Goal: Information Seeking & Learning: Compare options

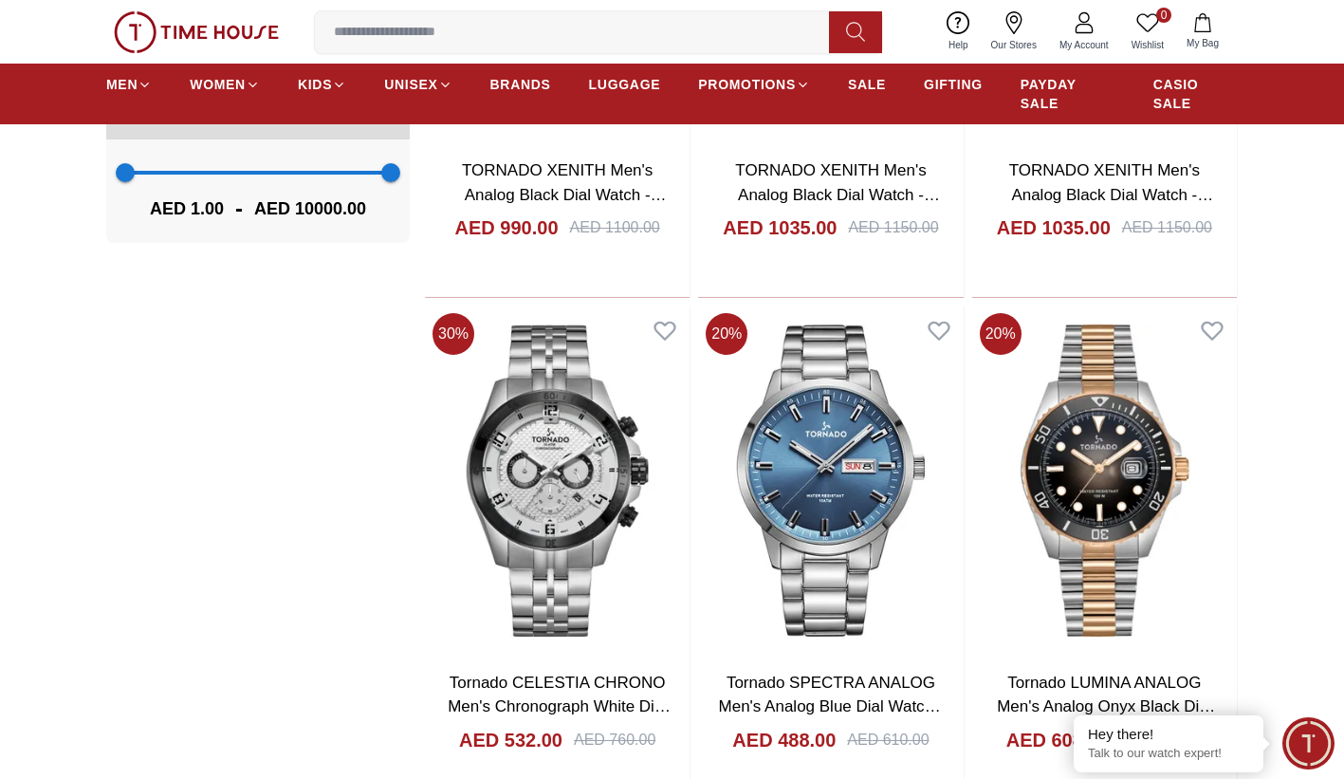
scroll to position [1708, 0]
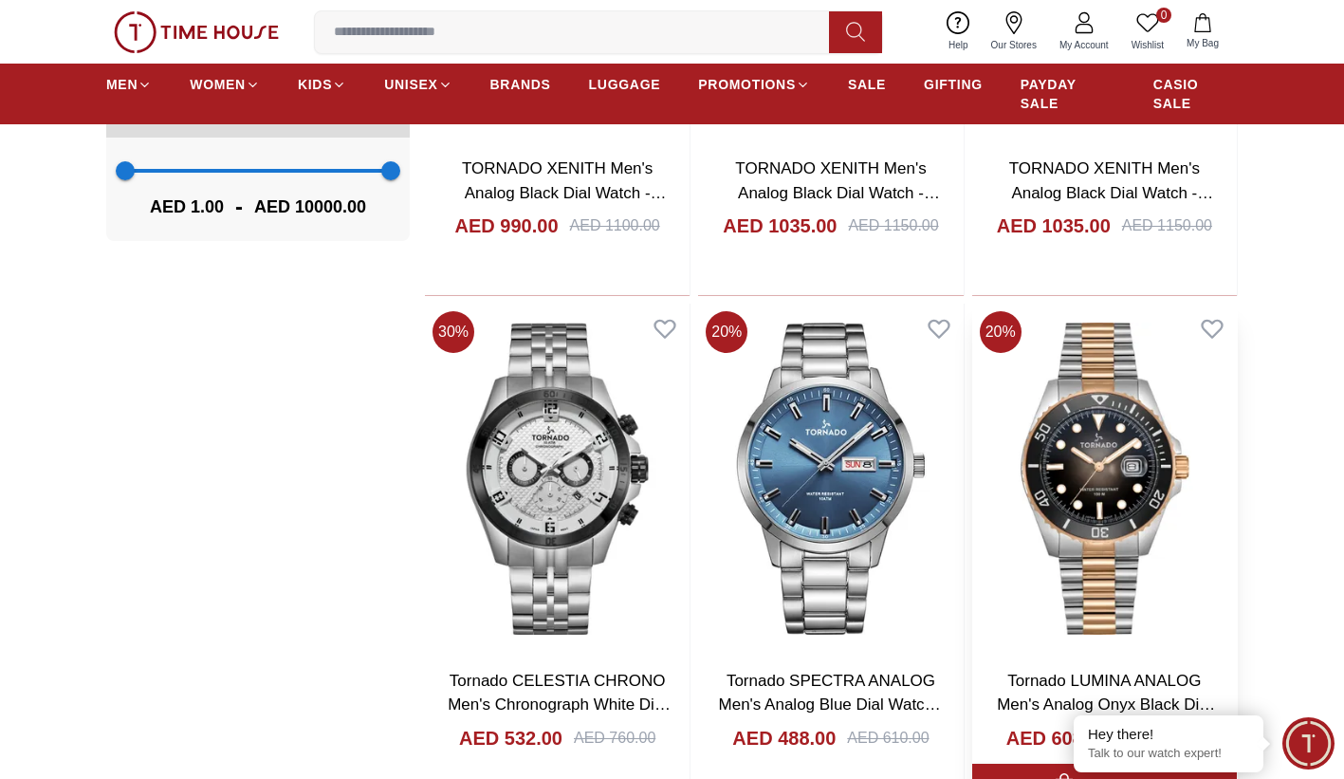
click at [1142, 469] on img at bounding box center [1104, 479] width 265 height 350
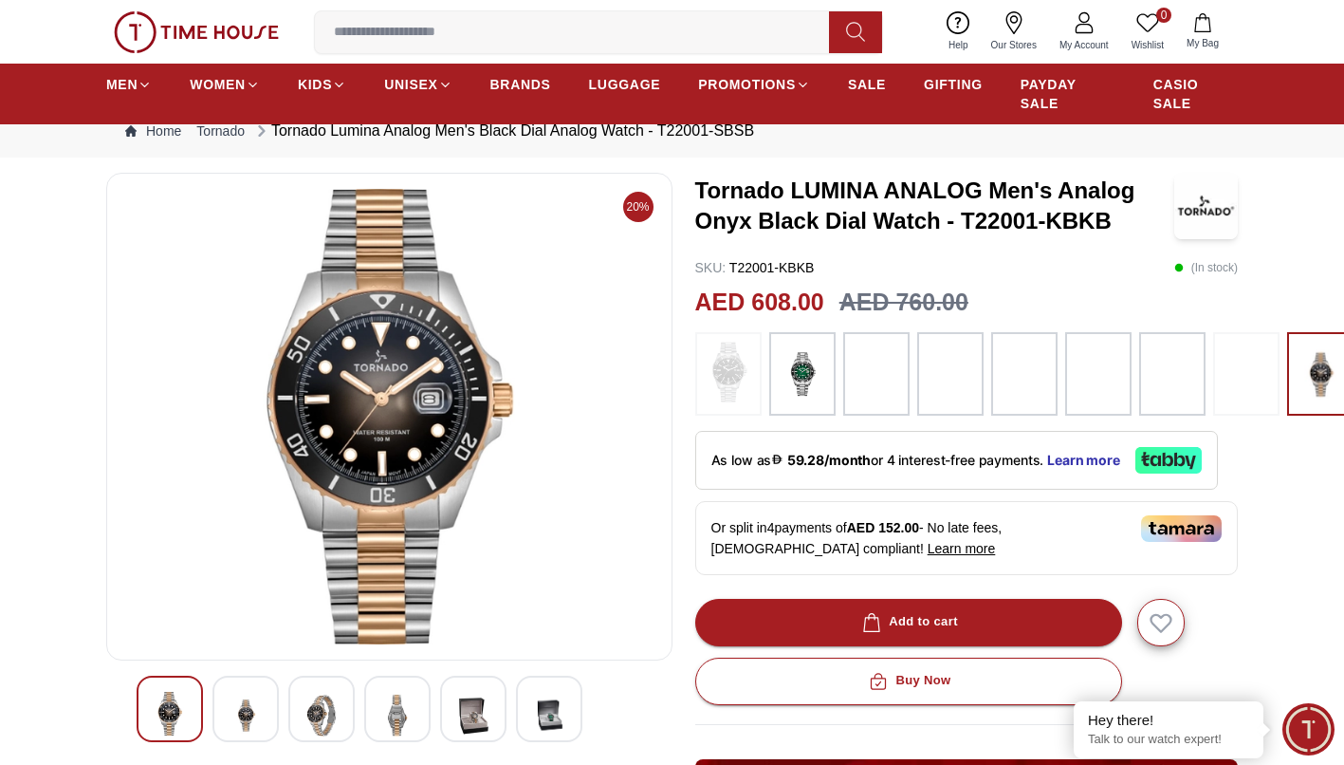
scroll to position [51, 0]
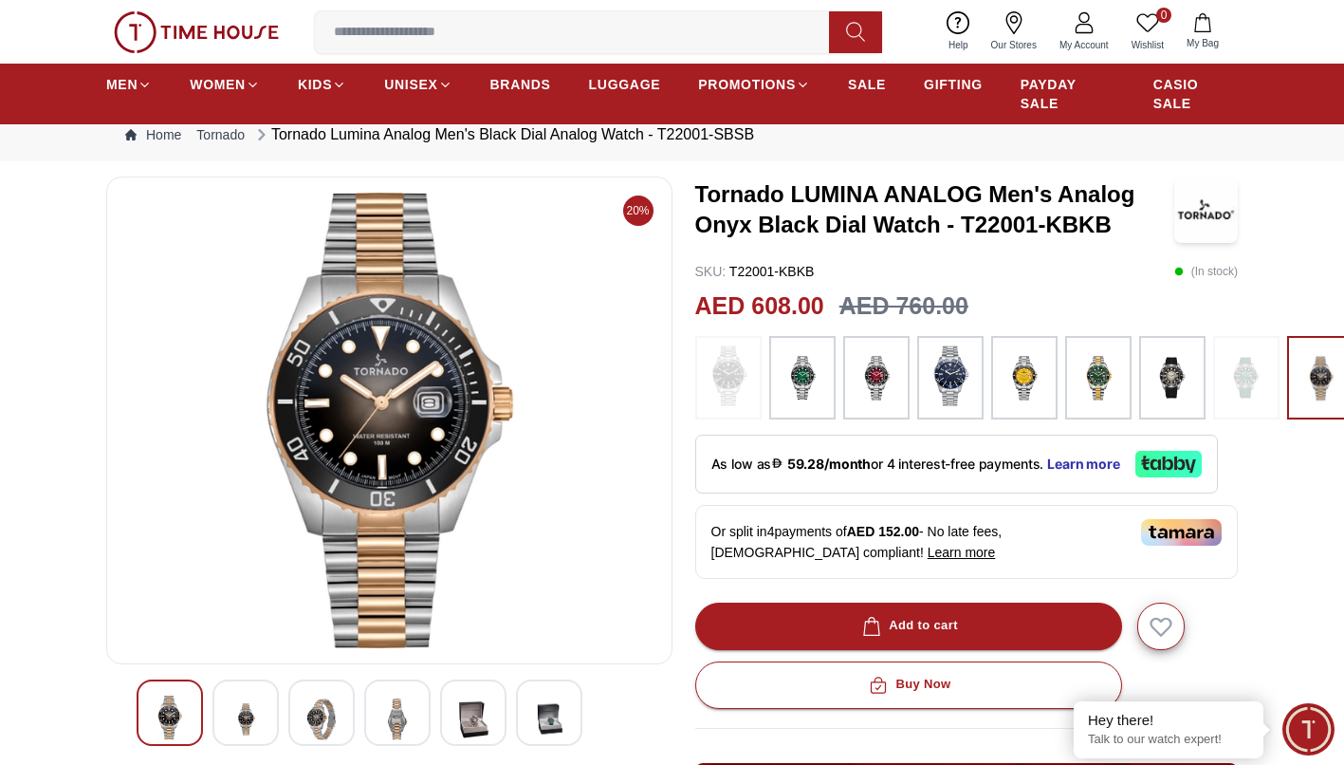
click at [470, 703] on img at bounding box center [473, 718] width 34 height 46
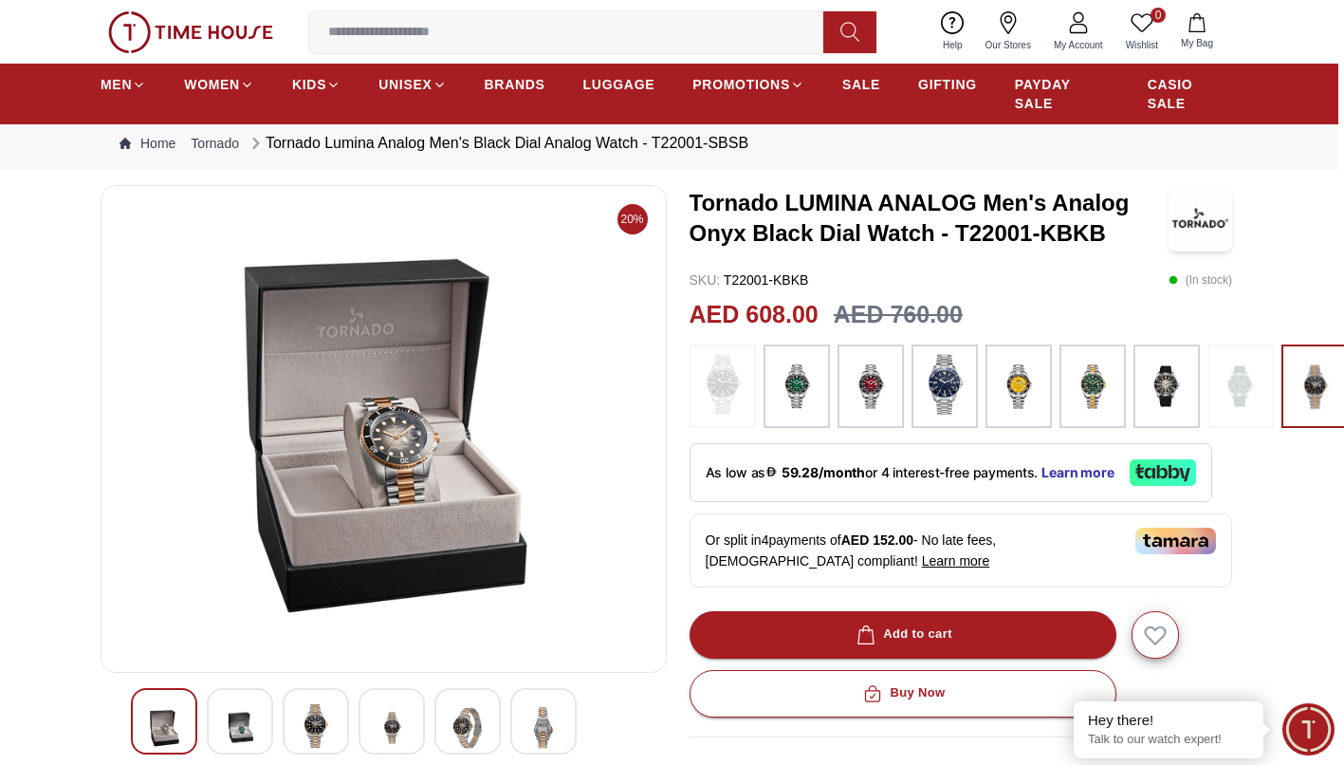
scroll to position [43, 7]
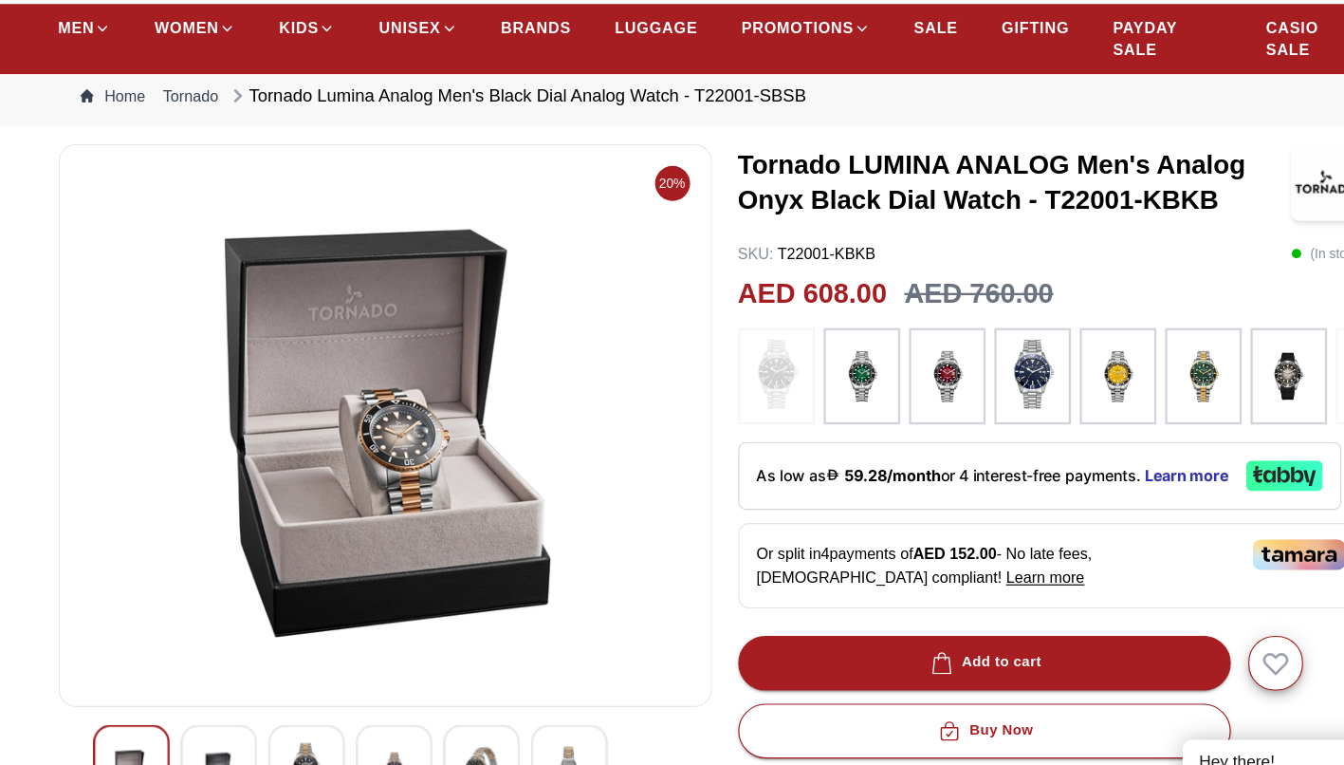
click at [814, 380] on img at bounding box center [795, 386] width 47 height 65
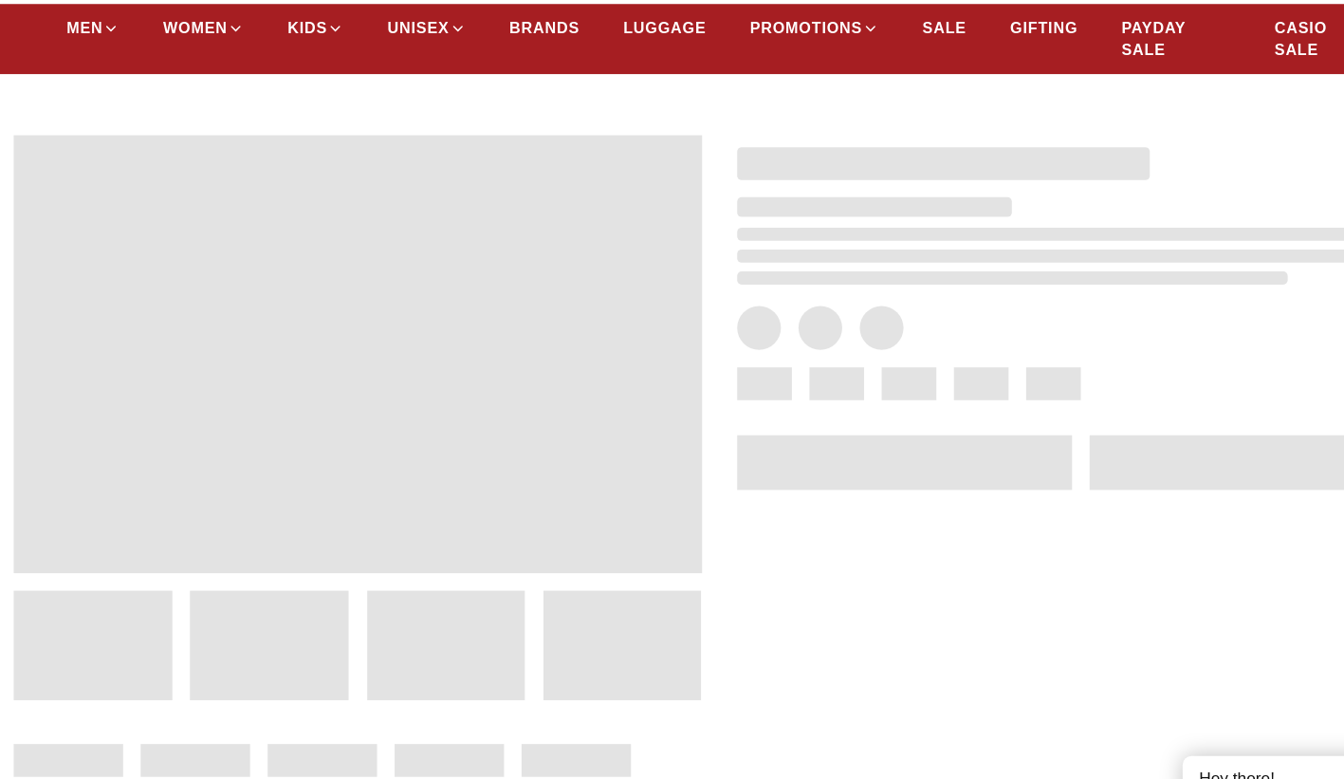
click at [814, 380] on span at bounding box center [836, 392] width 47 height 28
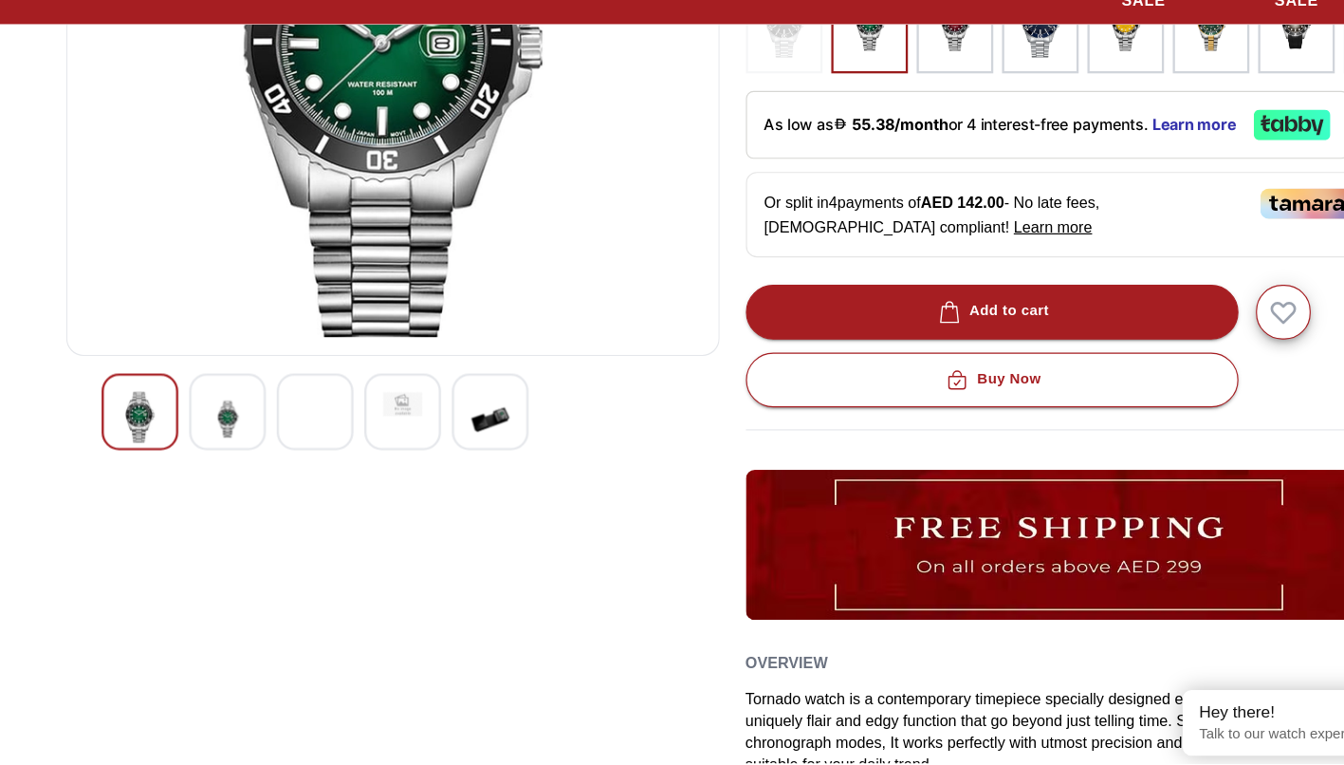
scroll to position [305, 0]
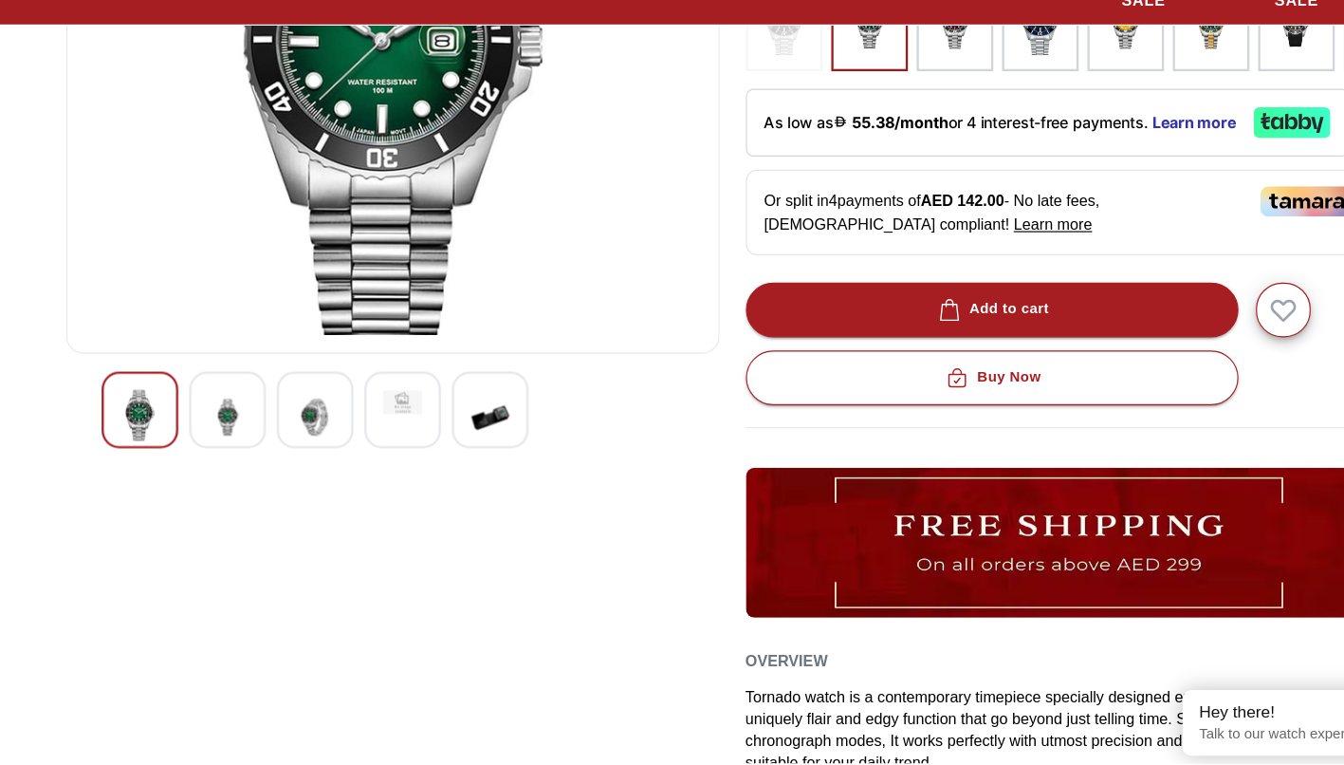
click at [451, 465] on div at bounding box center [473, 458] width 66 height 66
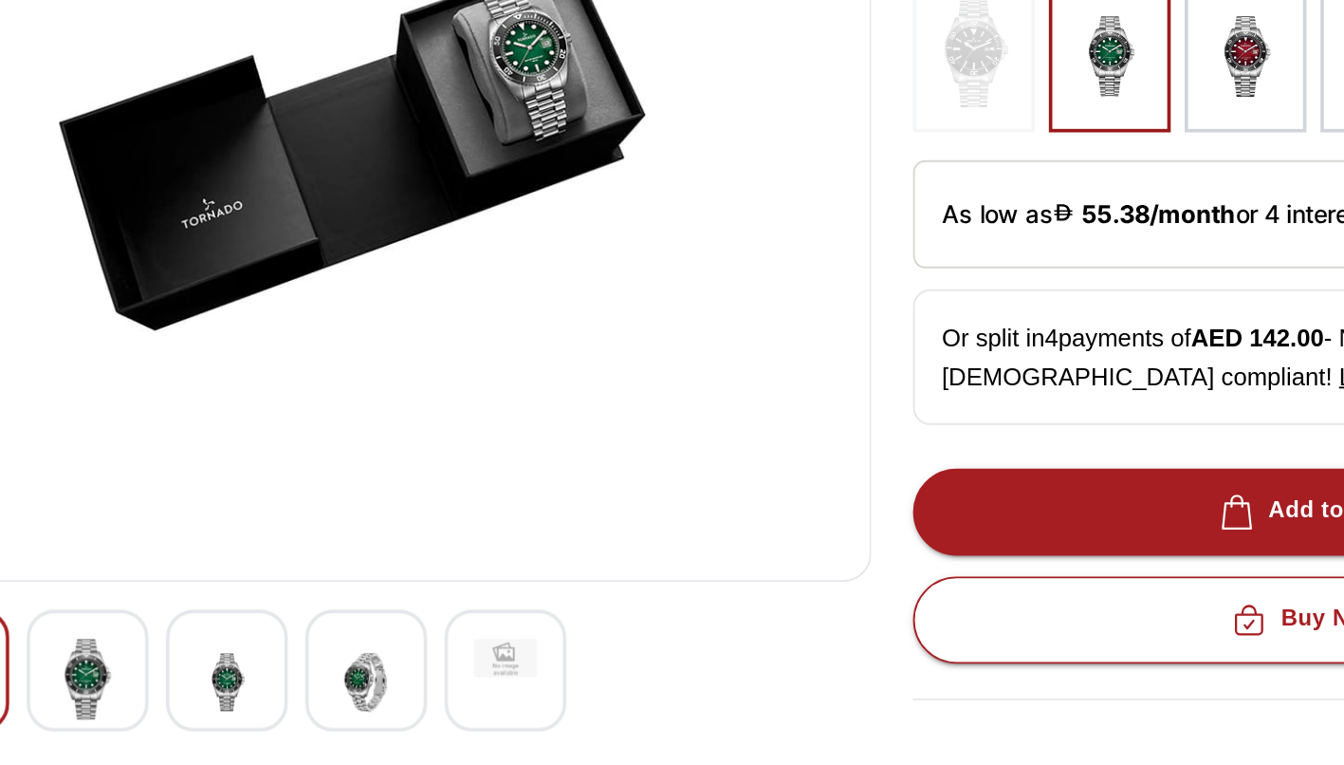
scroll to position [96, 0]
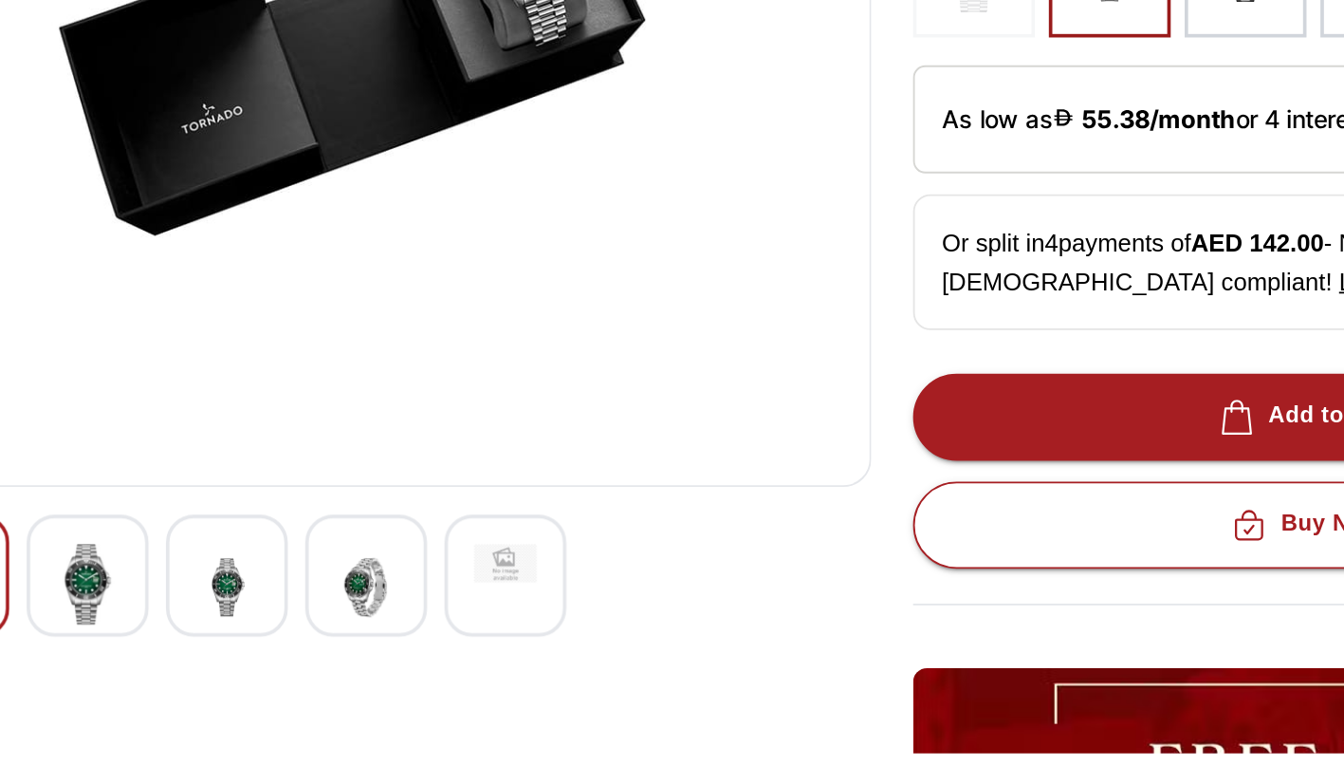
click at [412, 673] on img at bounding box center [397, 674] width 34 height 46
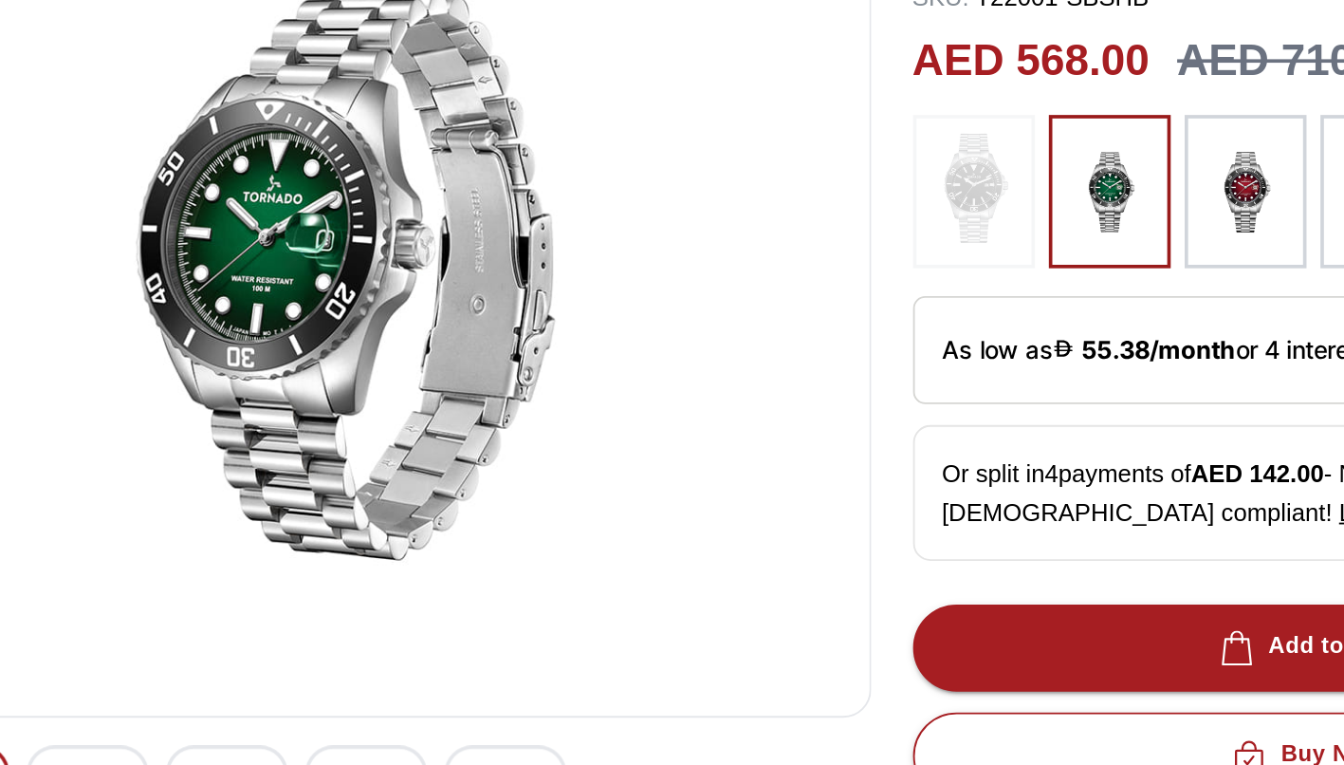
click at [762, 352] on div at bounding box center [967, 332] width 544 height 83
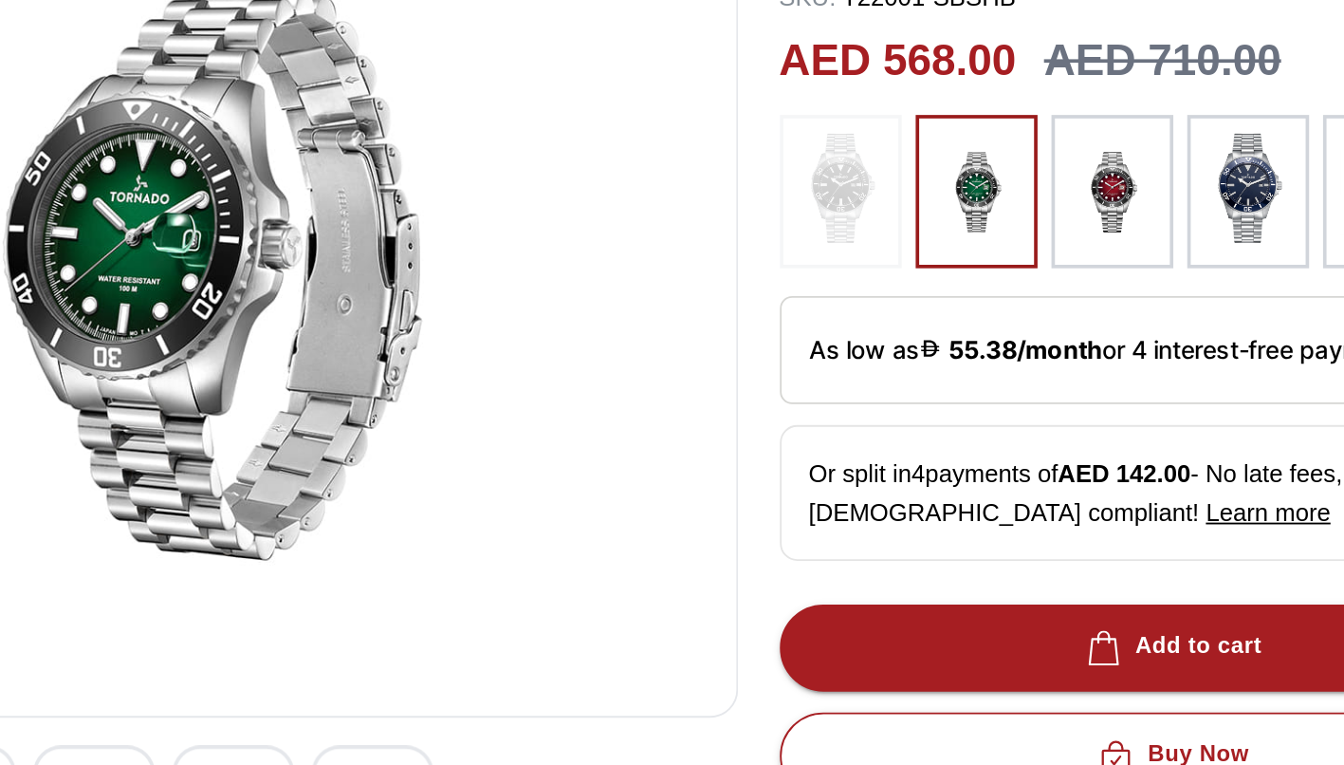
click at [953, 341] on img at bounding box center [950, 331] width 47 height 61
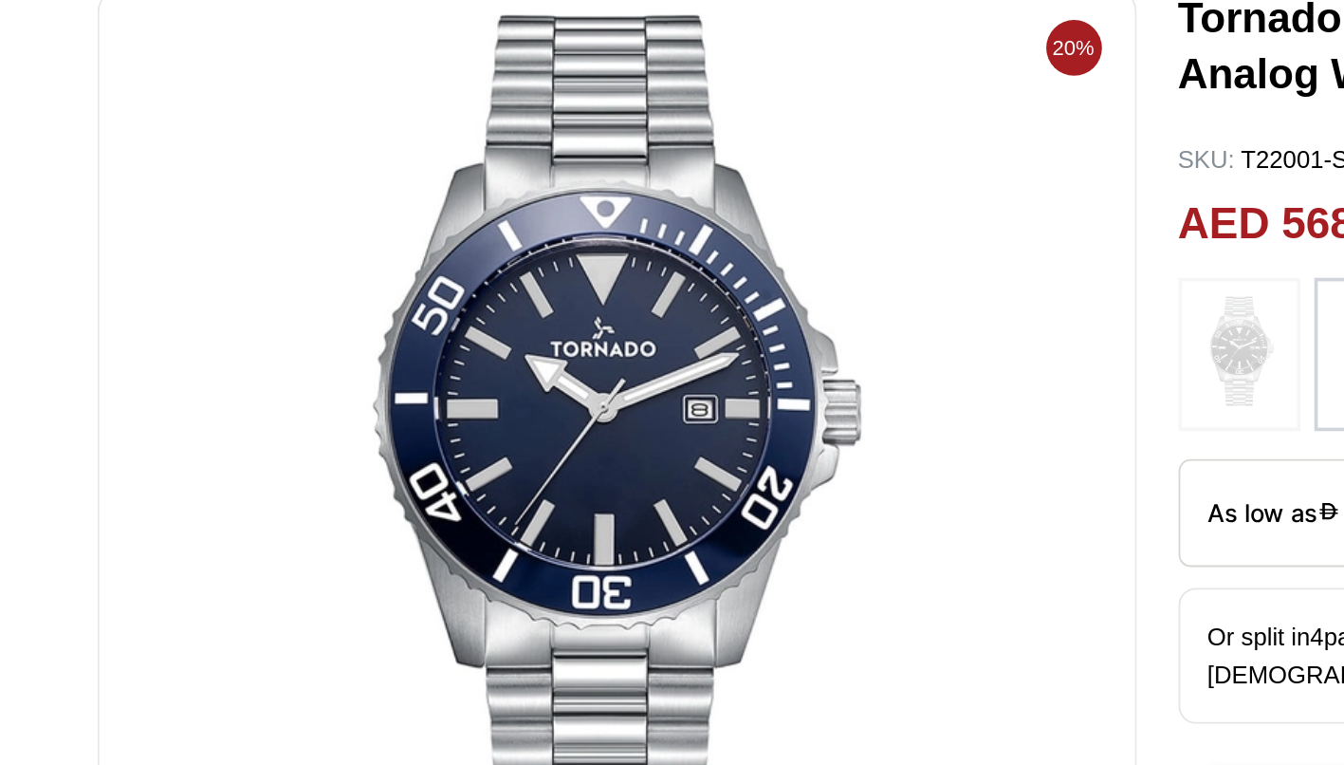
scroll to position [95, 0]
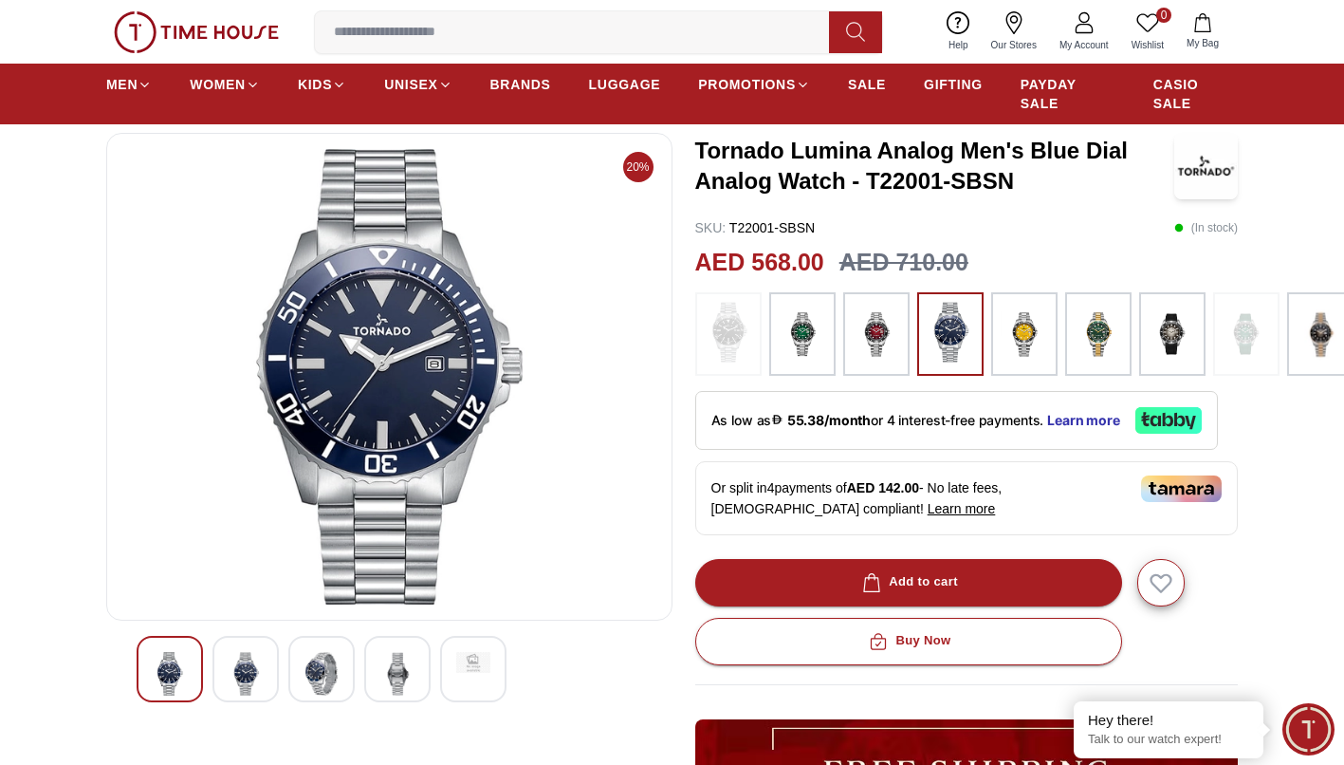
click at [1168, 324] on img at bounding box center [1172, 334] width 47 height 65
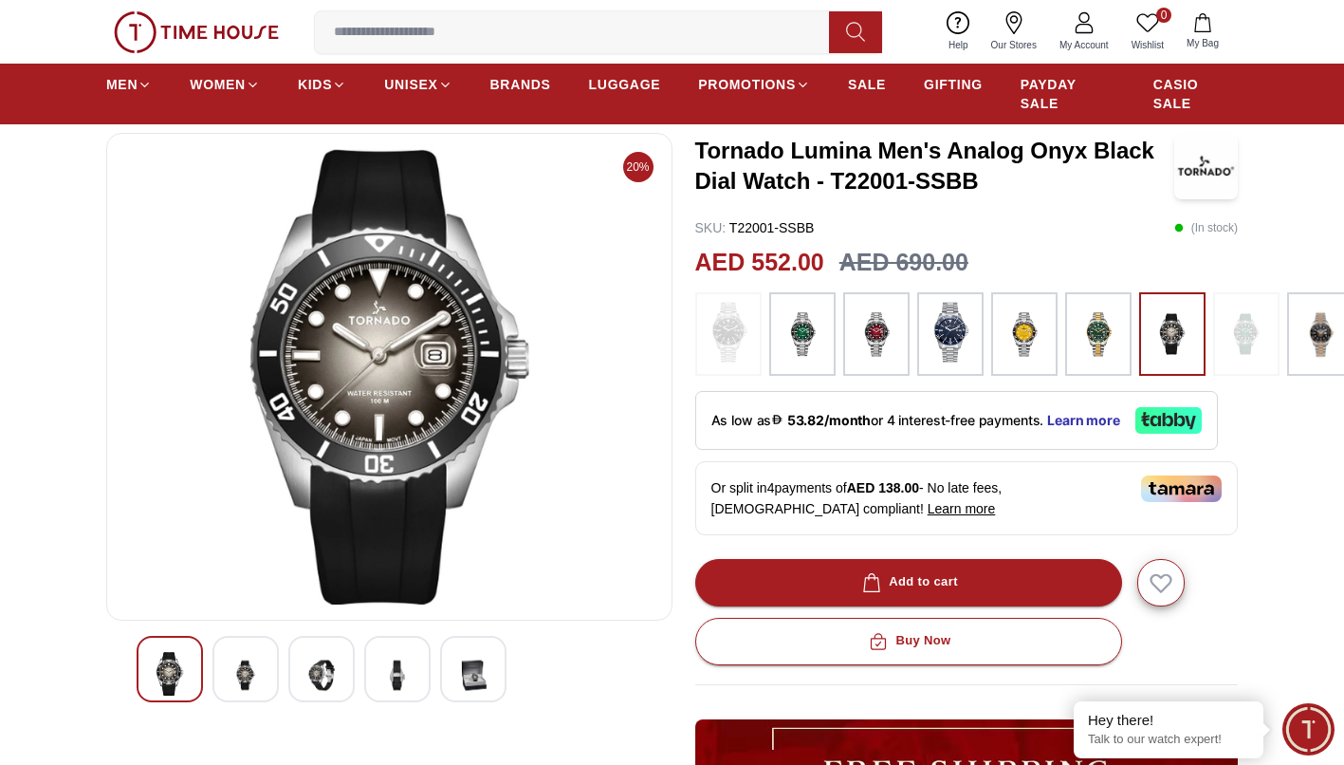
click at [1090, 321] on img at bounding box center [1098, 334] width 47 height 65
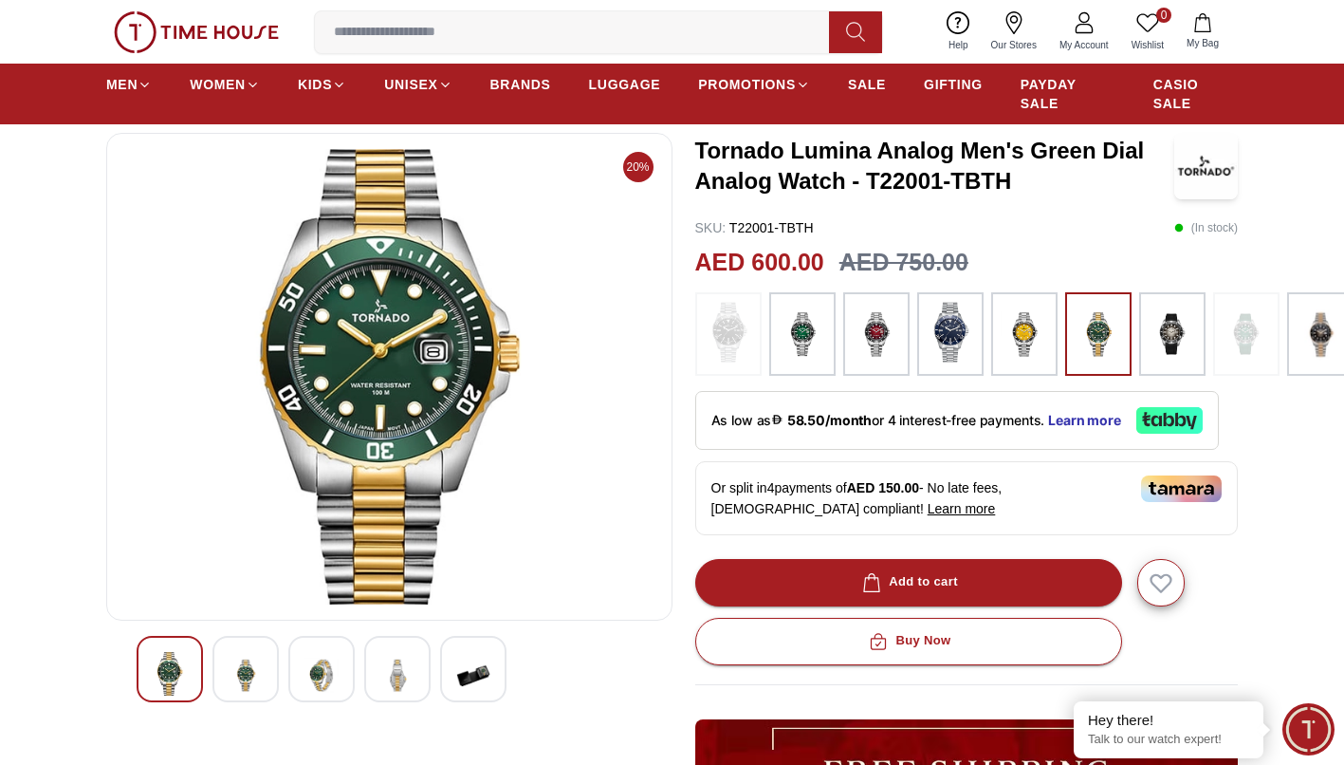
click at [1090, 321] on img at bounding box center [1098, 334] width 47 height 65
